Goal: Navigation & Orientation: Find specific page/section

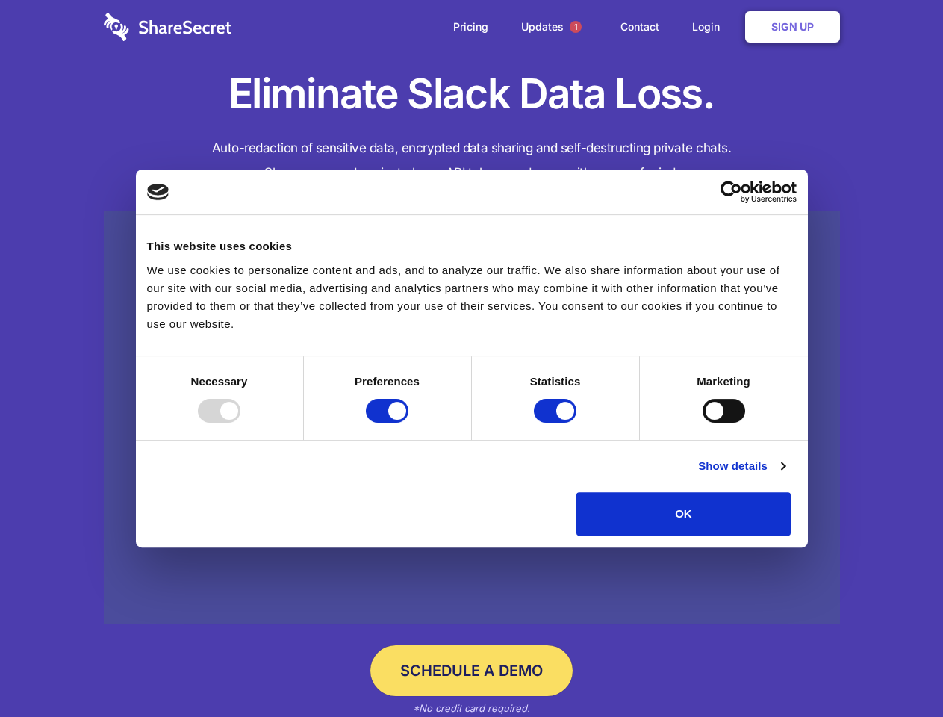
click at [240, 423] on div at bounding box center [219, 411] width 43 height 24
click at [408, 423] on input "Preferences" at bounding box center [387, 411] width 43 height 24
checkbox input "false"
click at [557, 423] on input "Statistics" at bounding box center [555, 411] width 43 height 24
checkbox input "false"
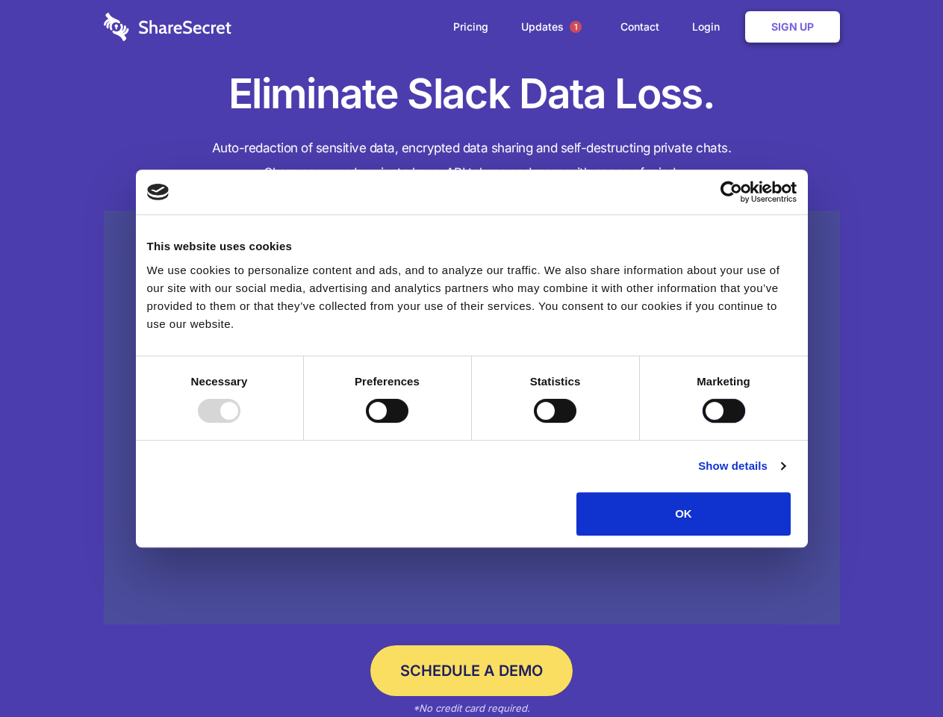
click at [703, 423] on input "Marketing" at bounding box center [724, 411] width 43 height 24
checkbox input "true"
click at [785, 475] on link "Show details" at bounding box center [741, 466] width 87 height 18
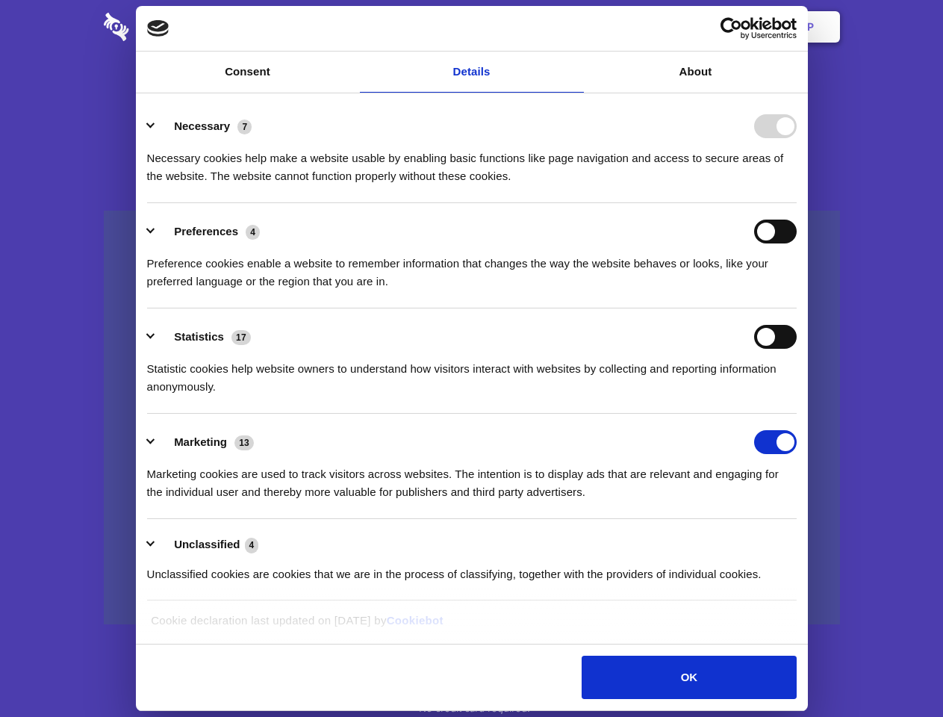
click at [797, 203] on li "Necessary 7 Necessary cookies help make a website usable by enabling basic func…" at bounding box center [472, 150] width 650 height 105
click at [575, 27] on span "1" at bounding box center [576, 27] width 12 height 12
